Goal: Complete application form

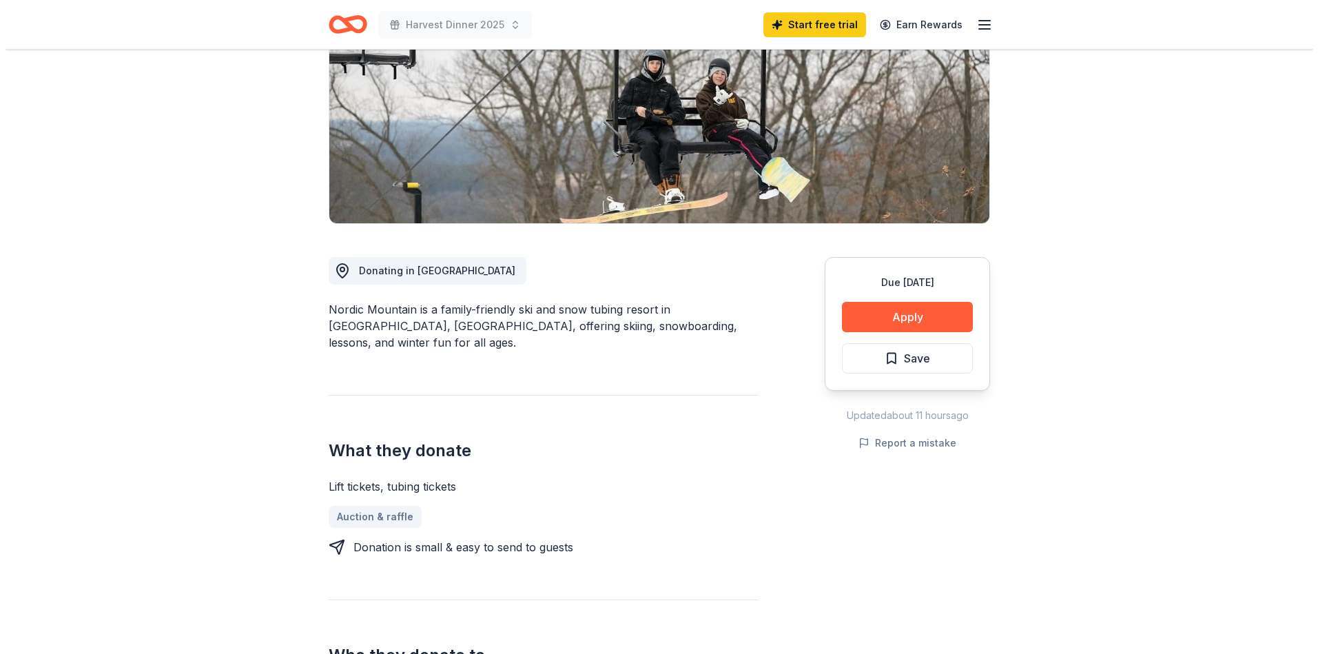
scroll to position [207, 0]
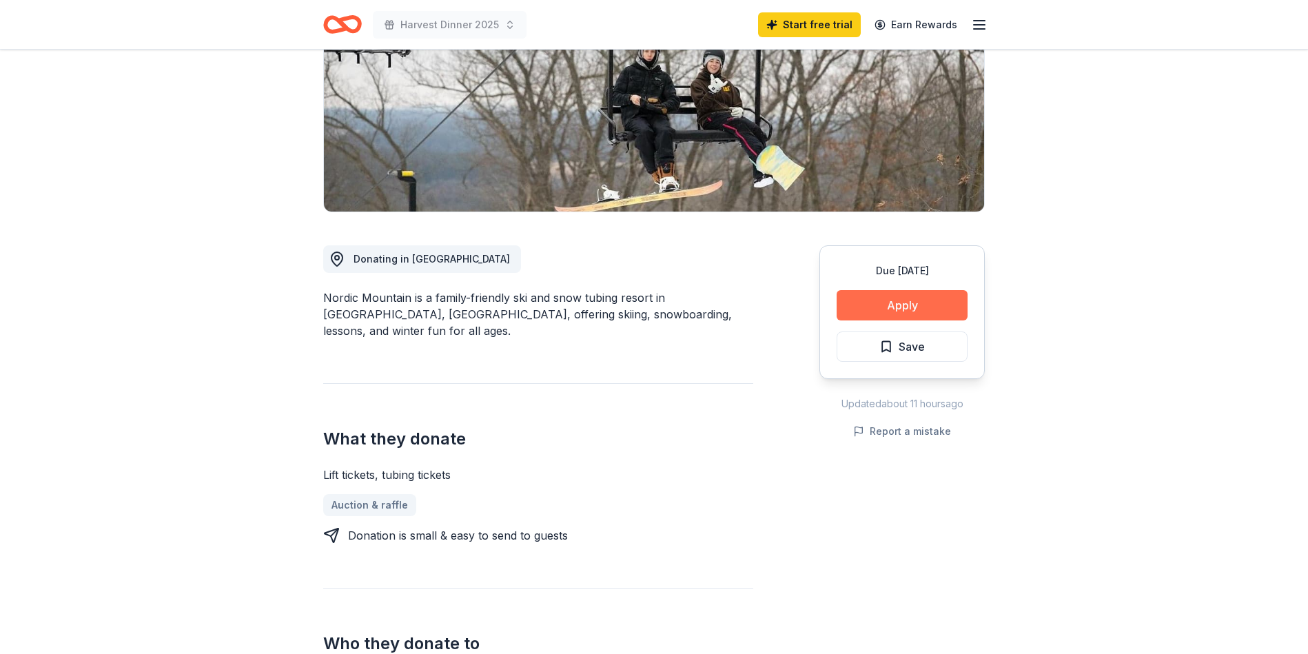
click at [897, 309] on button "Apply" at bounding box center [902, 305] width 131 height 30
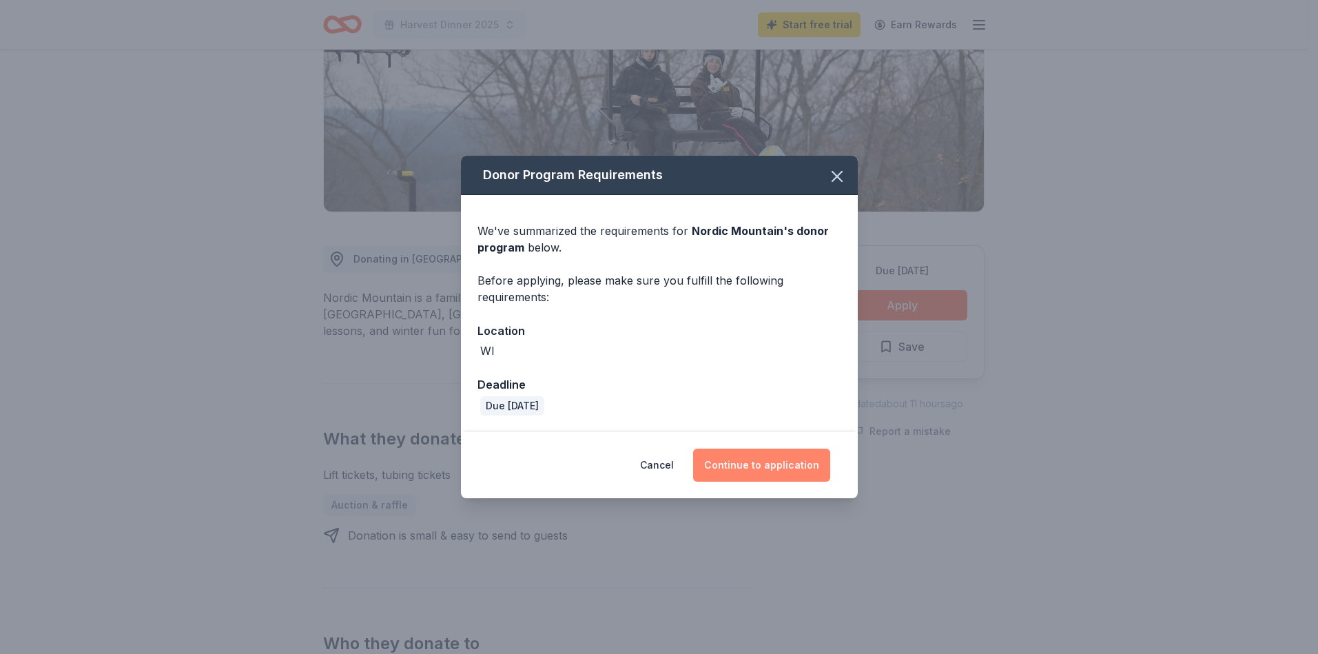
click at [771, 466] on button "Continue to application" at bounding box center [761, 465] width 137 height 33
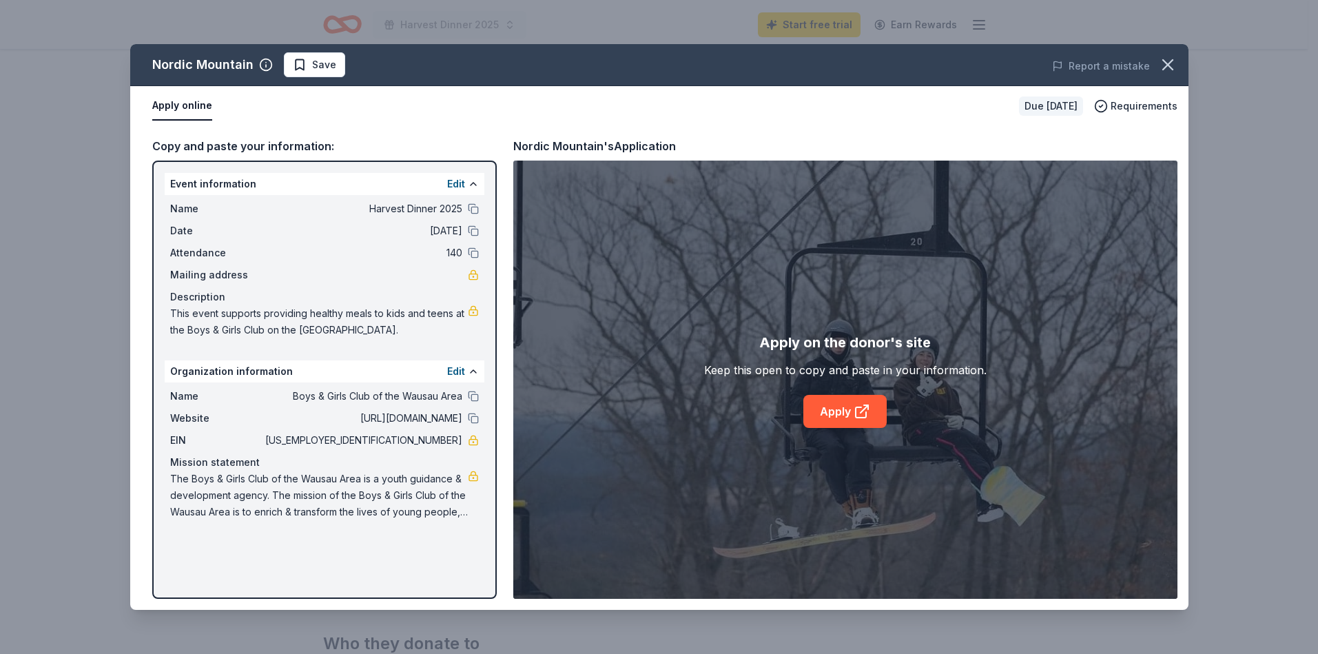
click at [190, 108] on button "Apply online" at bounding box center [182, 106] width 60 height 29
click at [183, 98] on button "Apply online" at bounding box center [182, 106] width 60 height 29
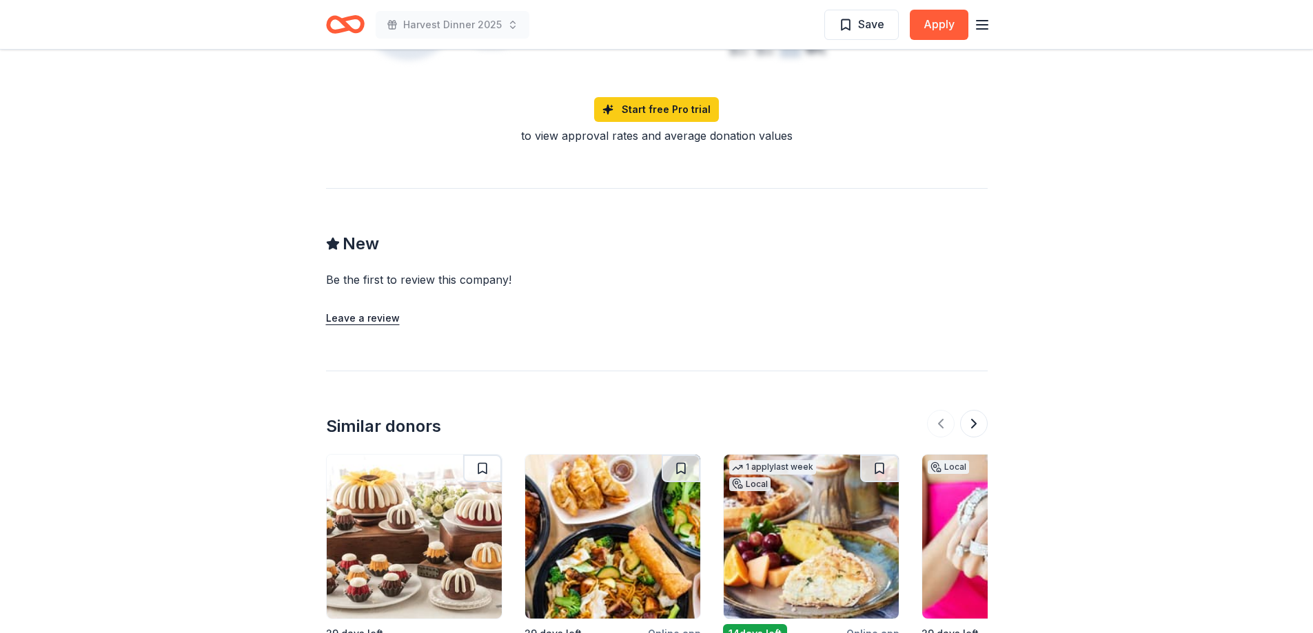
scroll to position [1490, 0]
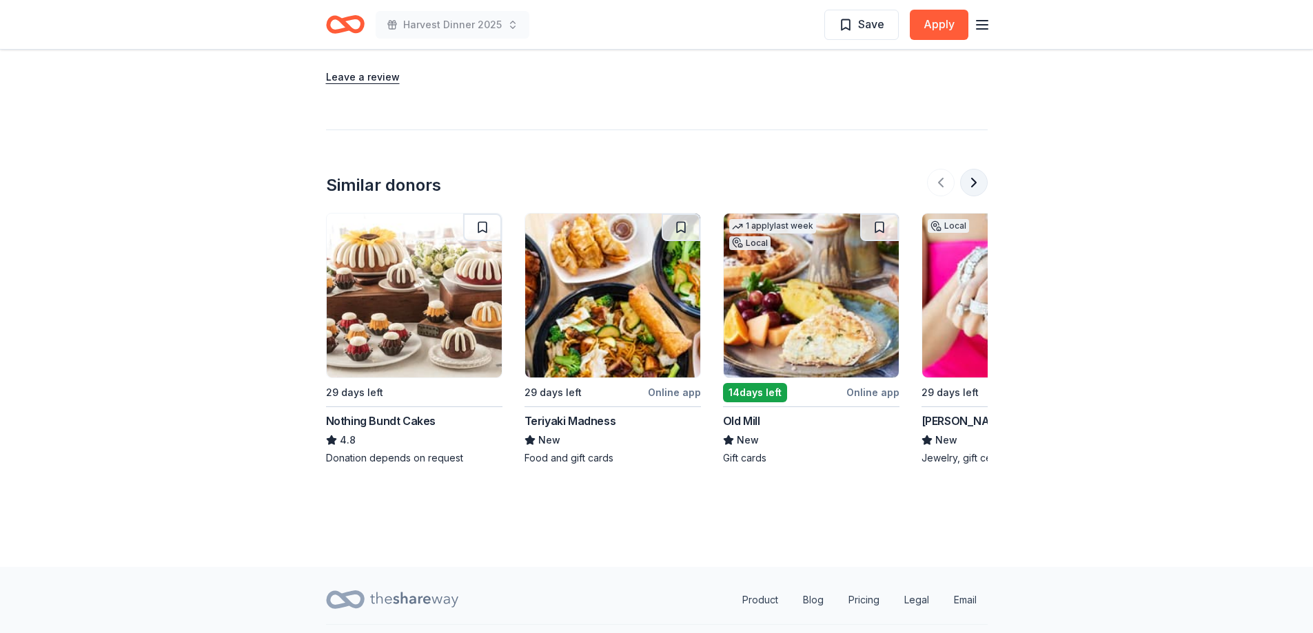
click at [971, 169] on button at bounding box center [974, 183] width 28 height 28
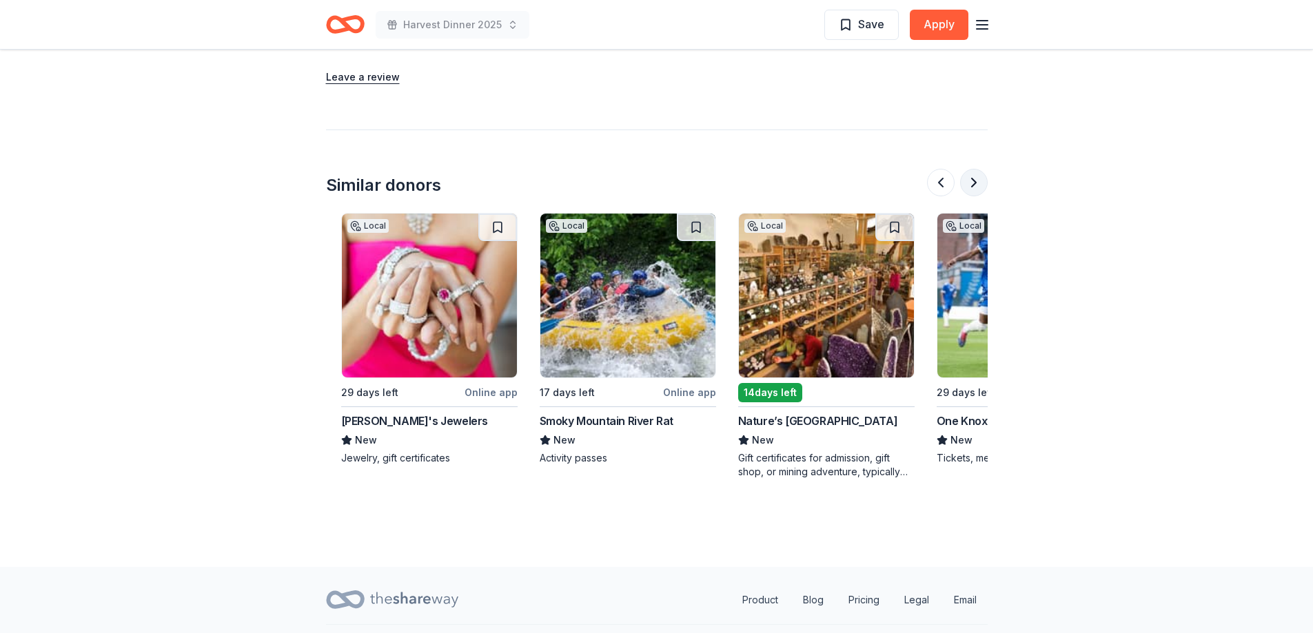
scroll to position [0, 595]
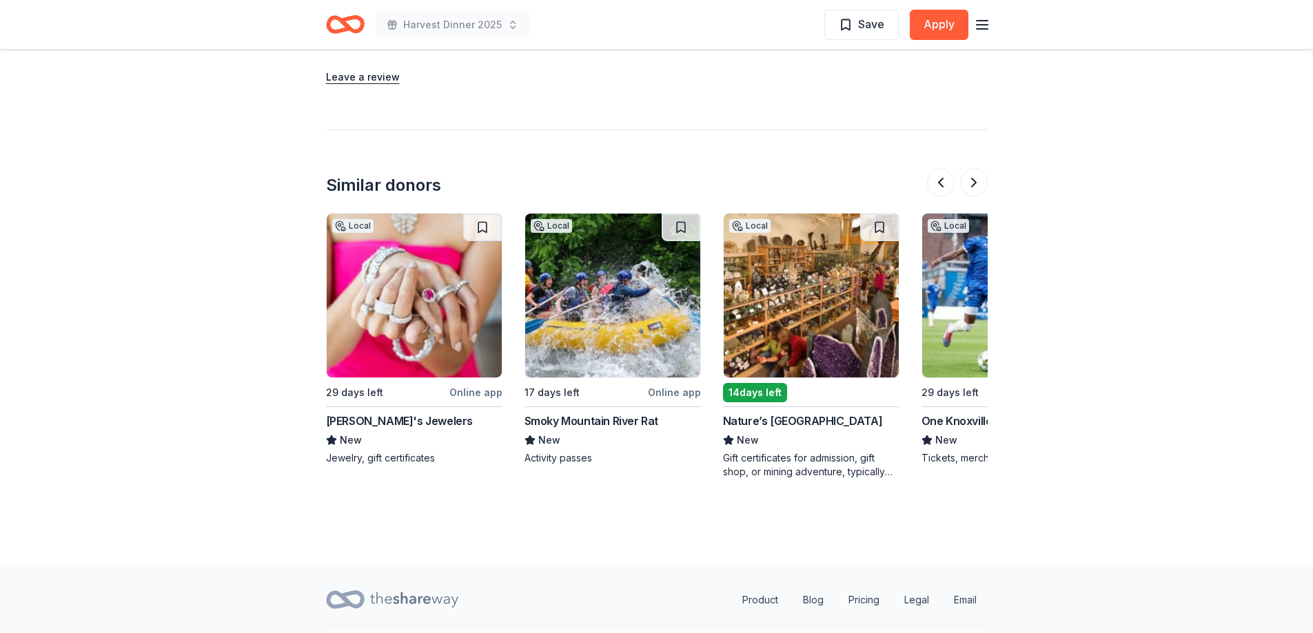
click at [593, 413] on div "Smoky Mountain River Rat" at bounding box center [591, 421] width 134 height 17
click at [967, 169] on button at bounding box center [974, 183] width 28 height 28
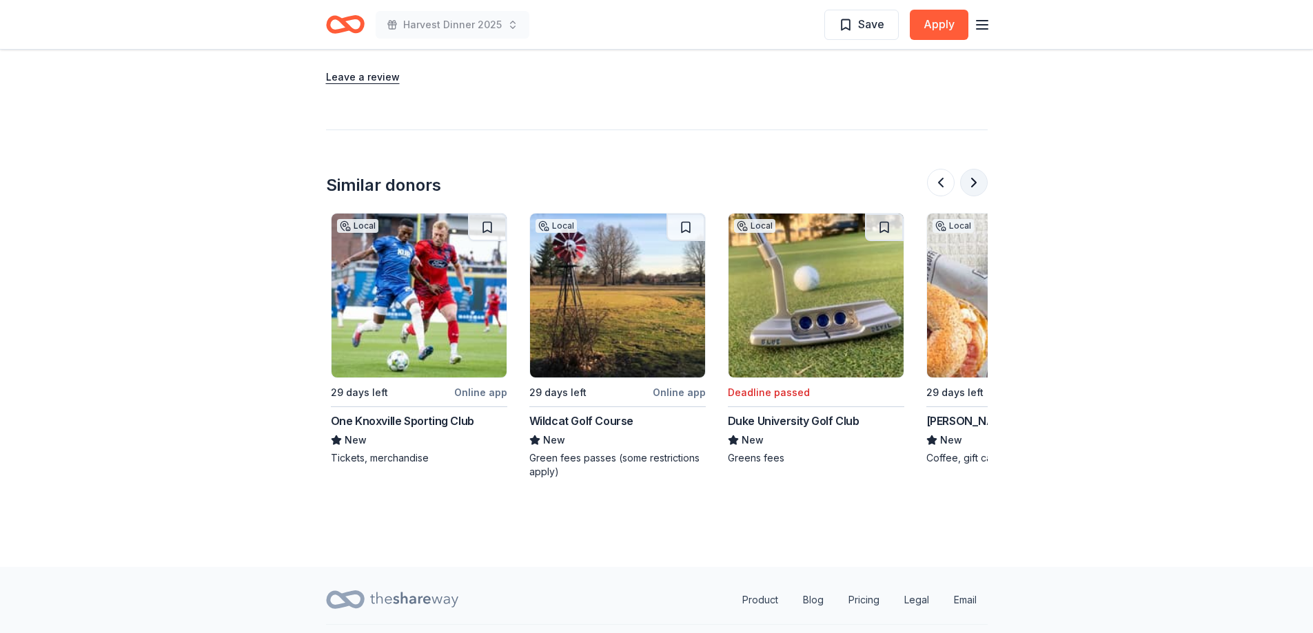
scroll to position [0, 1191]
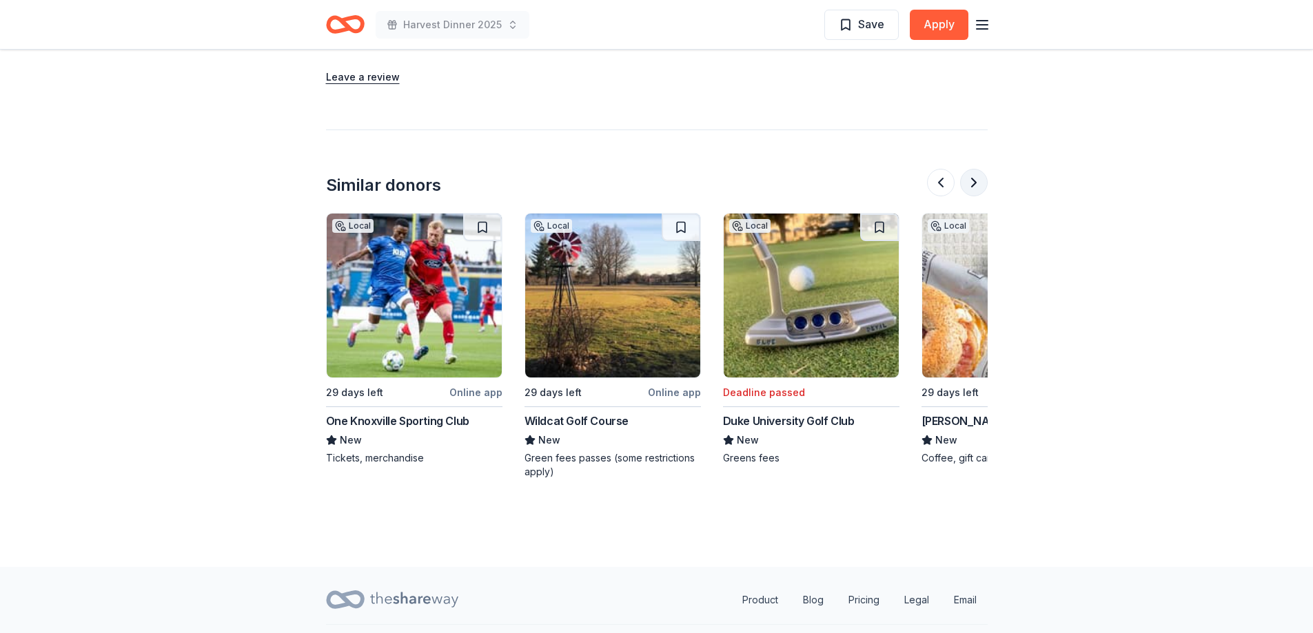
click at [967, 169] on button at bounding box center [974, 183] width 28 height 28
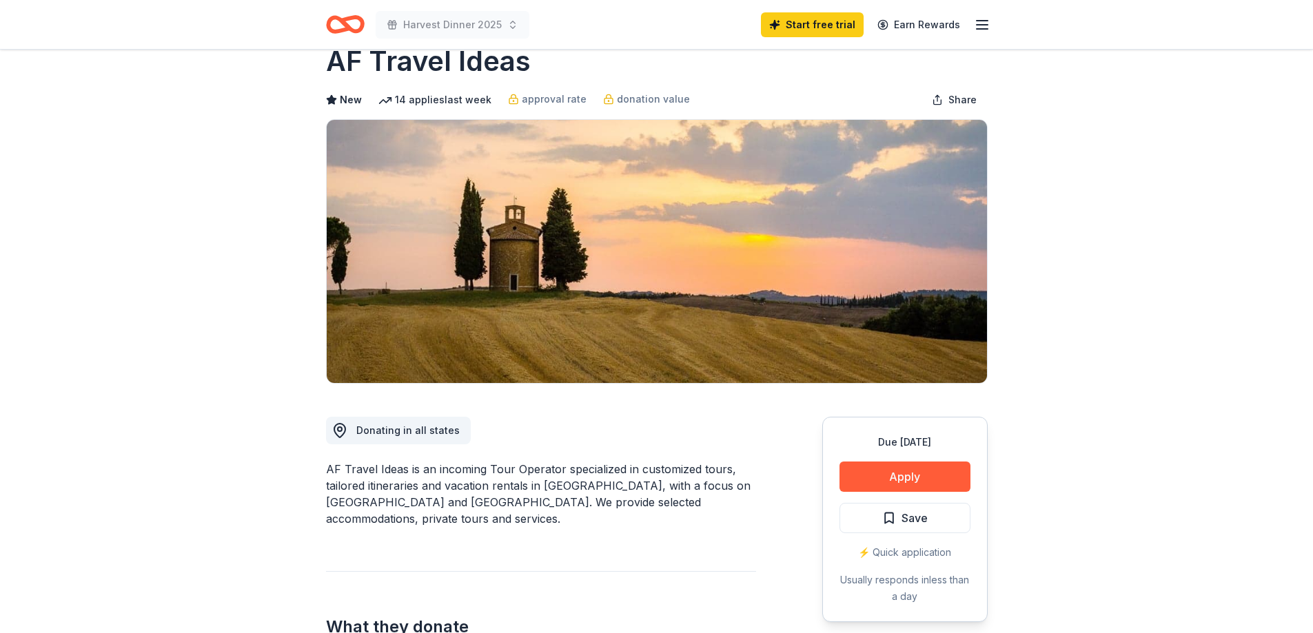
scroll to position [0, 0]
